Goal: Use online tool/utility: Utilize a website feature to perform a specific function

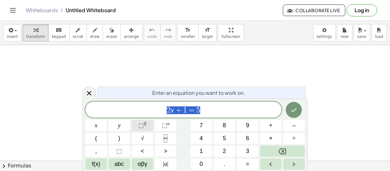
scroll to position [76, 0]
click at [14, 30] on span "button" at bounding box center [15, 30] width 3 height 1
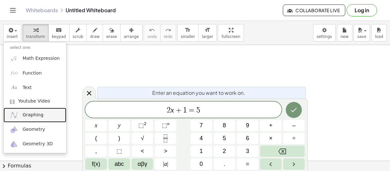
click at [28, 115] on span "Graphing" at bounding box center [33, 115] width 21 height 6
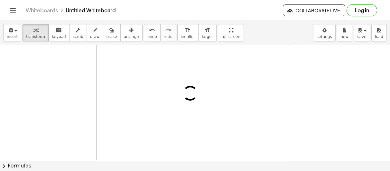
scroll to position [7, 0]
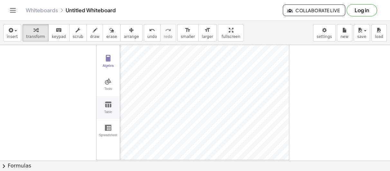
click at [112, 106] on button "Table" at bounding box center [107, 107] width 23 height 23
click at [140, 86] on div "x" at bounding box center [136, 96] width 32 height 128
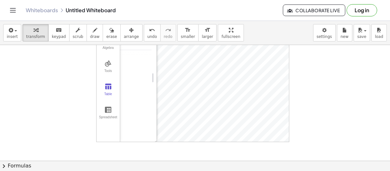
scroll to position [0, 0]
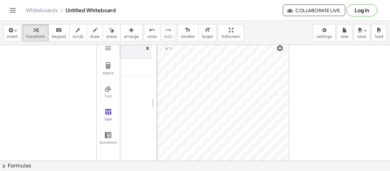
click at [138, 92] on div "x" at bounding box center [136, 103] width 32 height 128
click at [106, 74] on div "Algebra" at bounding box center [108, 75] width 21 height 9
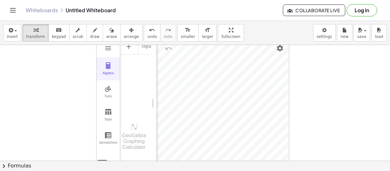
click at [106, 74] on div "Algebra" at bounding box center [108, 75] width 21 height 9
click at [112, 95] on div "Tools" at bounding box center [108, 99] width 21 height 9
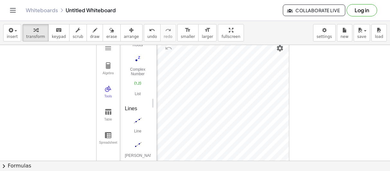
scroll to position [536, 0]
click at [138, 118] on img "Line. Select two points or positions" at bounding box center [138, 121] width 26 height 10
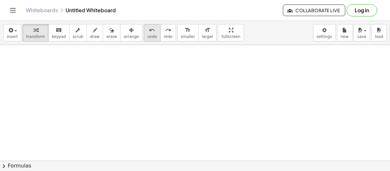
click at [144, 35] on button "undo undo" at bounding box center [152, 32] width 17 height 17
click at [15, 29] on div "button" at bounding box center [12, 30] width 11 height 8
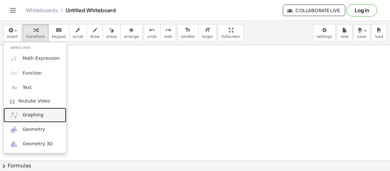
click at [42, 111] on link "Graphing" at bounding box center [35, 115] width 63 height 14
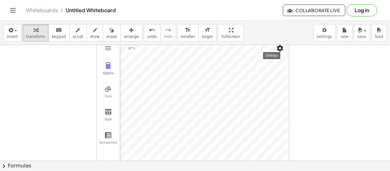
click at [280, 47] on img "Settings" at bounding box center [280, 48] width 8 height 8
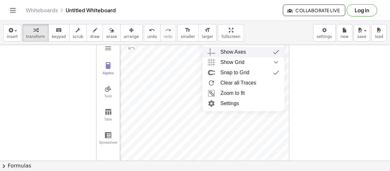
click at [270, 50] on img "Graphing Calculator" at bounding box center [276, 52] width 12 height 10
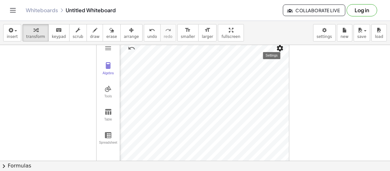
click at [279, 50] on img "Settings" at bounding box center [280, 48] width 8 height 8
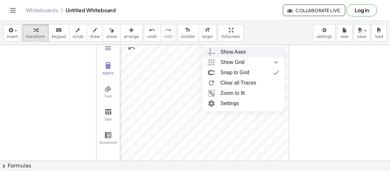
click at [274, 53] on div "Show Axes" at bounding box center [249, 52] width 59 height 10
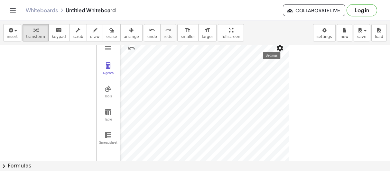
click at [281, 51] on img "Settings" at bounding box center [280, 48] width 8 height 8
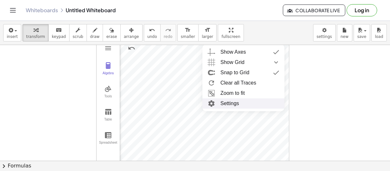
click at [240, 104] on li "Settings" at bounding box center [243, 103] width 82 height 10
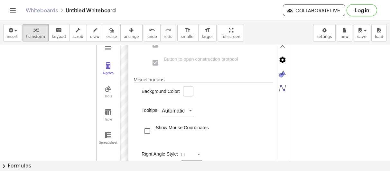
scroll to position [0, 0]
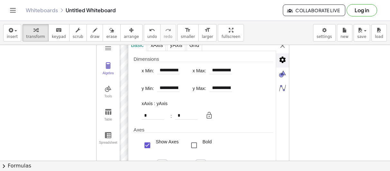
click at [284, 56] on img "Advanced" at bounding box center [282, 59] width 13 height 13
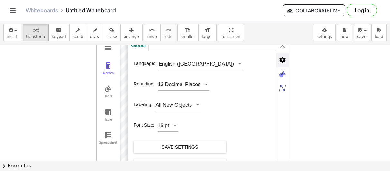
click at [284, 56] on img "Advanced" at bounding box center [282, 59] width 13 height 13
